Goal: Task Accomplishment & Management: Manage account settings

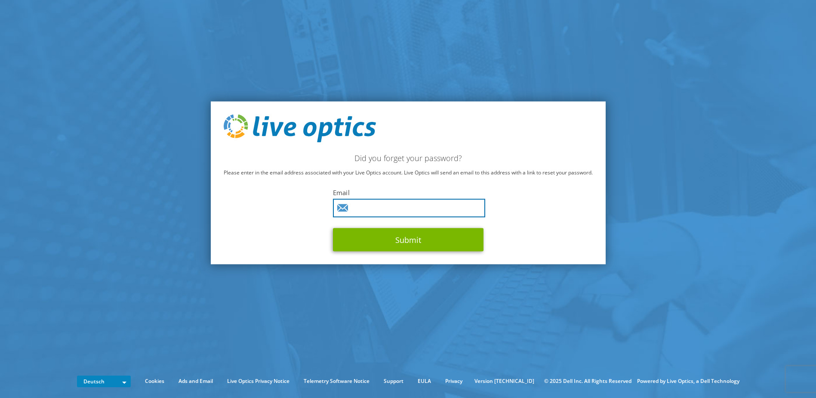
click at [411, 211] on input "text" at bounding box center [409, 208] width 152 height 19
type input "Detlef.Priller@logicalis.de"
click at [333, 228] on button "Submit" at bounding box center [408, 239] width 151 height 23
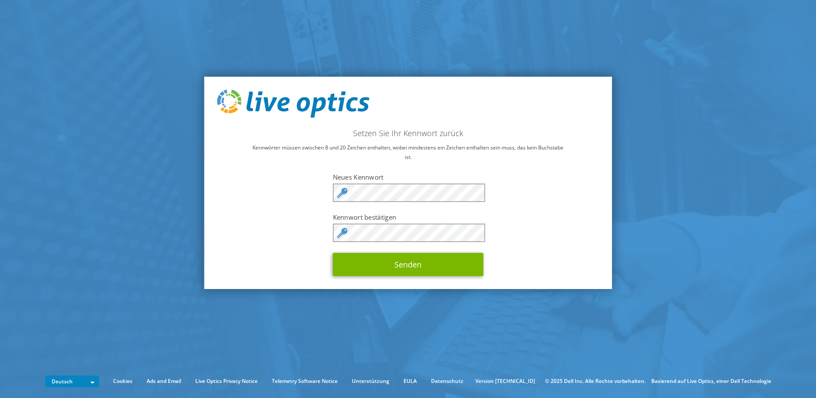
click at [519, 265] on div "Setzen Sie Ihr Kennwort zurück Kennwörter müssen zwischen 8 und 20 Zeichen enth…" at bounding box center [408, 183] width 408 height 213
click at [402, 264] on button "Senden" at bounding box center [408, 264] width 151 height 23
